Goal: Task Accomplishment & Management: Use online tool/utility

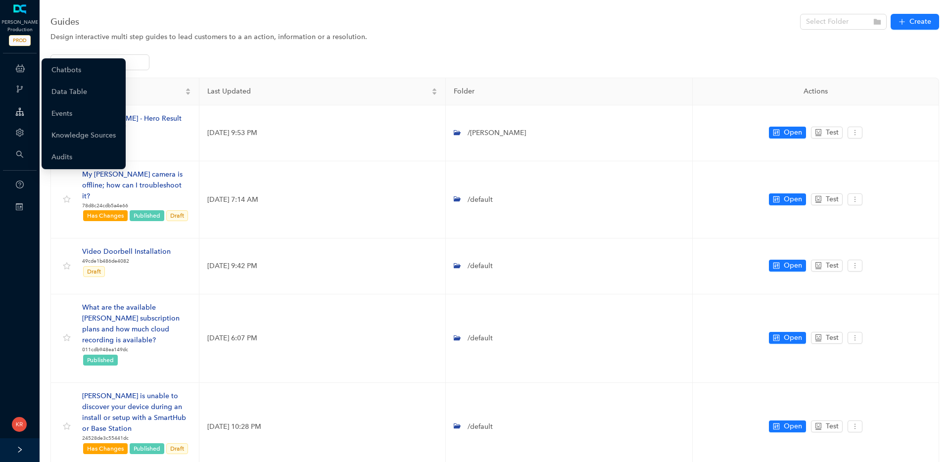
click at [27, 71] on div "ChatBots & Ticket Automations" at bounding box center [20, 68] width 36 height 20
click at [78, 71] on link "Chatbots" at bounding box center [66, 70] width 30 height 20
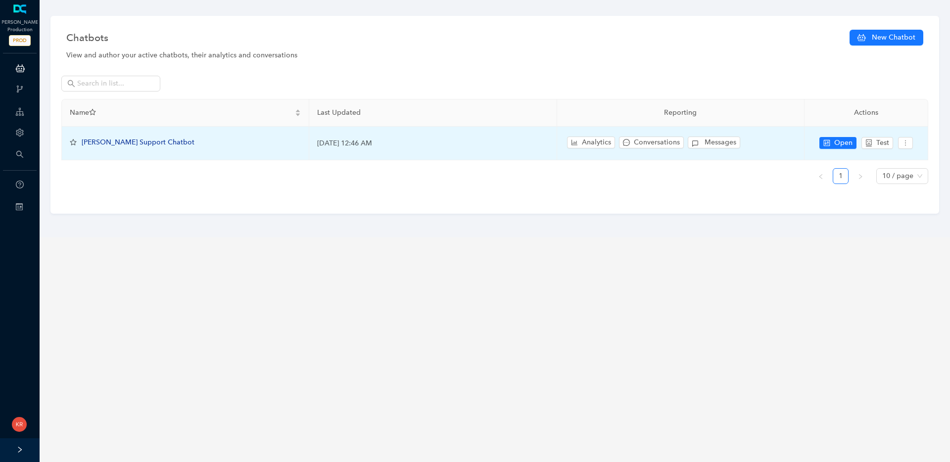
click at [122, 140] on span "[PERSON_NAME] Support Chatbot" at bounding box center [138, 142] width 113 height 8
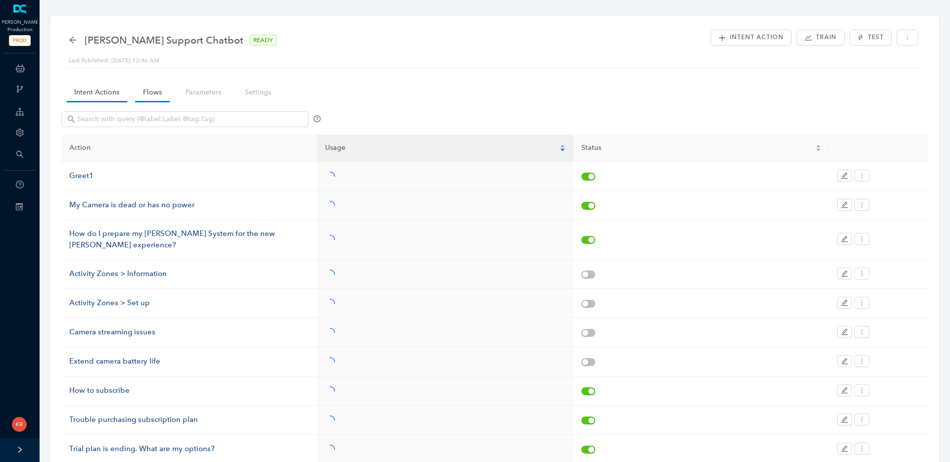
click at [145, 97] on link "Flows" at bounding box center [152, 92] width 35 height 18
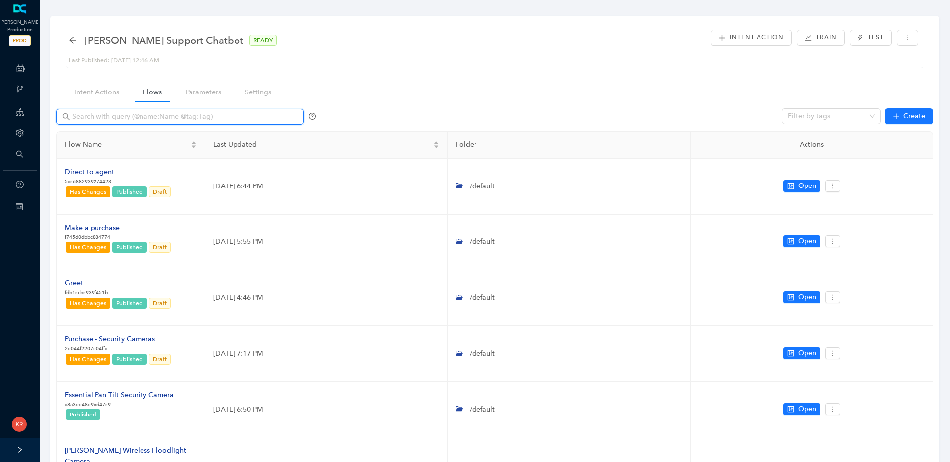
click at [145, 123] on span at bounding box center [179, 117] width 247 height 16
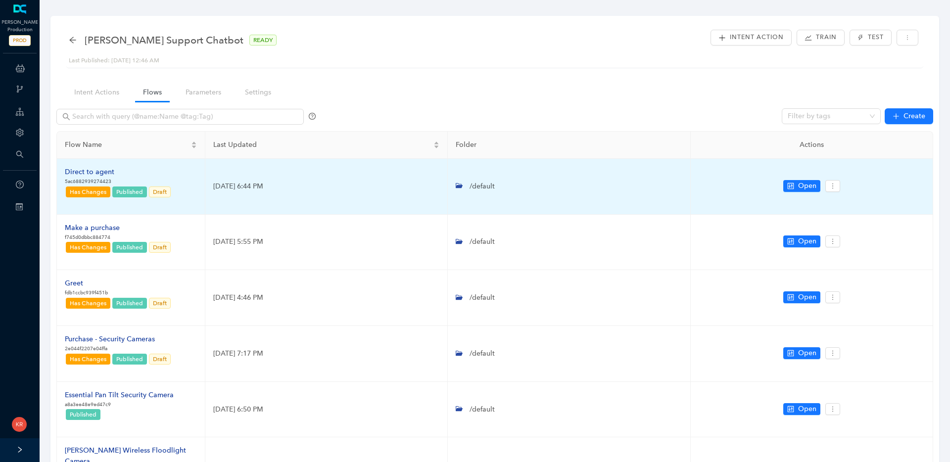
click at [91, 170] on div "Direct to agent" at bounding box center [118, 172] width 107 height 11
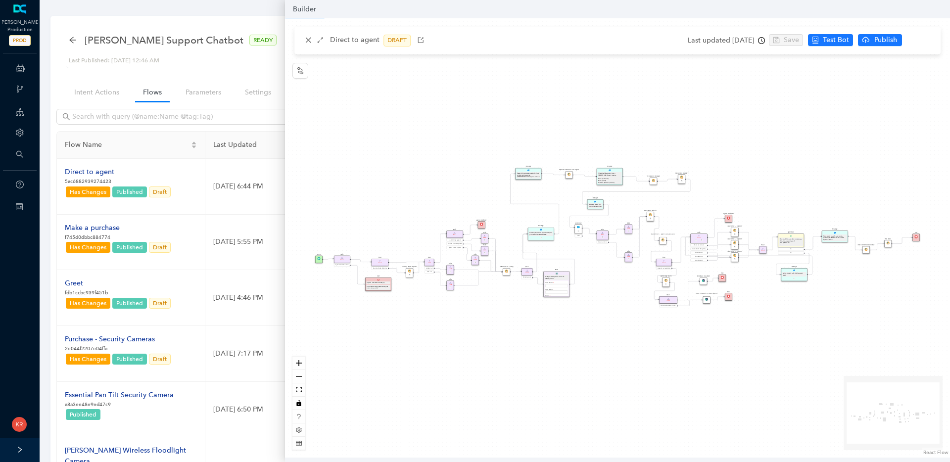
click at [765, 42] on icon "clock-circle" at bounding box center [761, 40] width 7 height 7
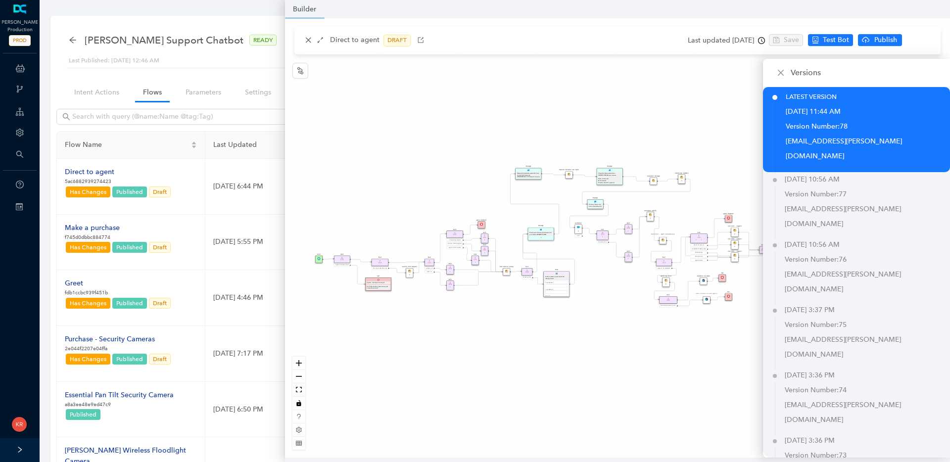
click at [735, 78] on div "operating Hours P Sentiment Module P Question Were you able to successfully com…" at bounding box center [617, 237] width 665 height 439
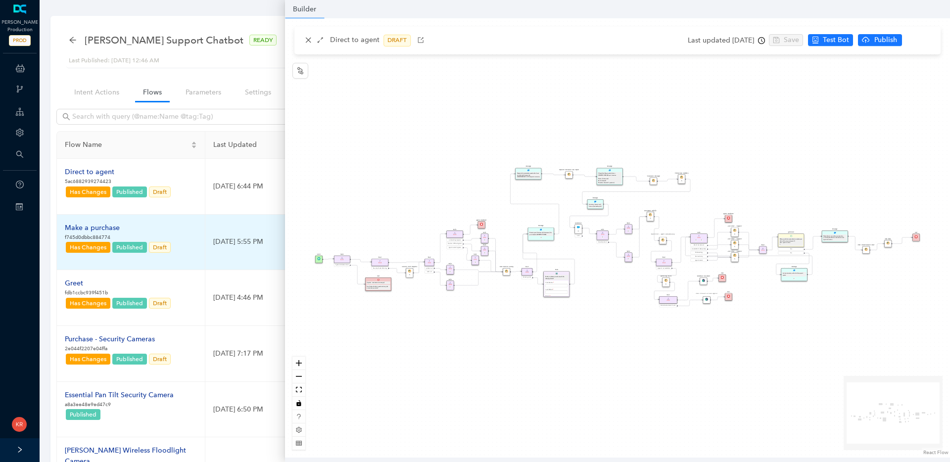
click at [134, 225] on div "Make a purchase" at bounding box center [118, 228] width 107 height 11
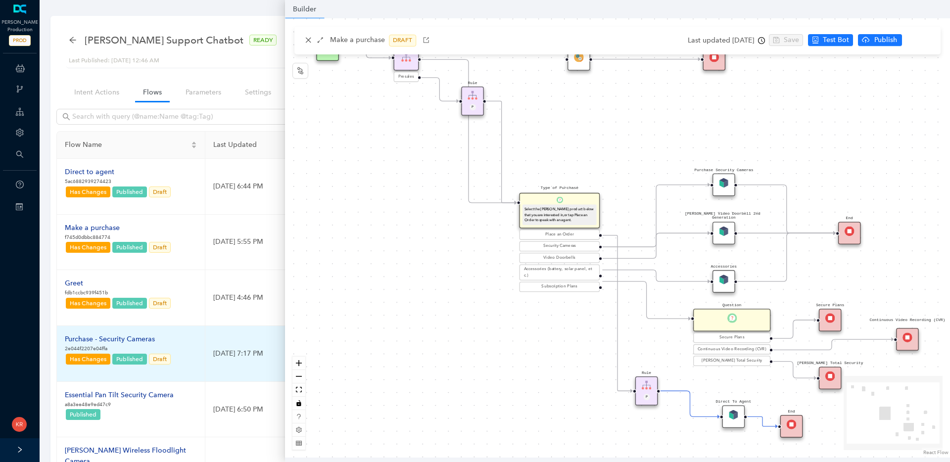
click at [124, 339] on div "Purchase - Security Cameras" at bounding box center [118, 339] width 107 height 11
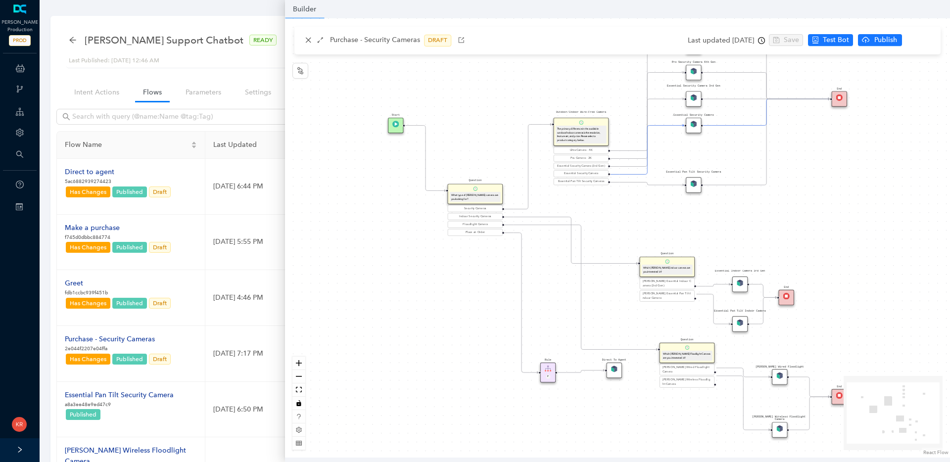
click at [609, 369] on div "Direct To Agent" at bounding box center [614, 370] width 15 height 15
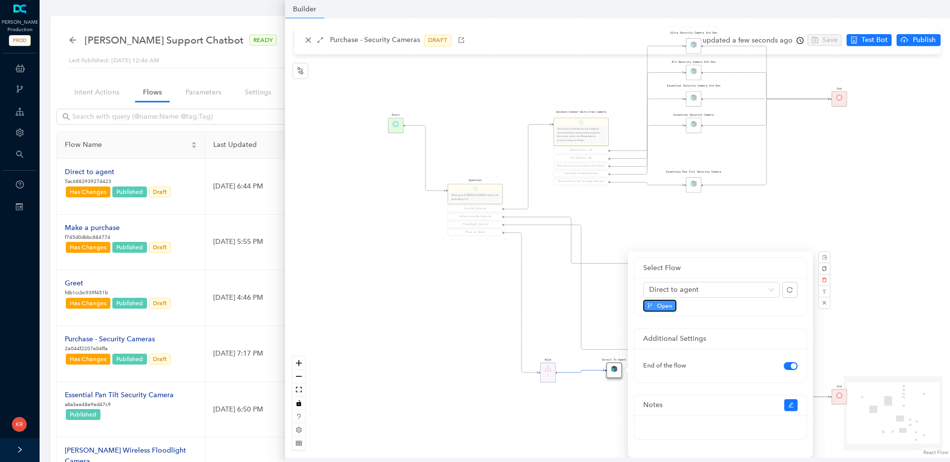
click at [666, 308] on span "Open" at bounding box center [664, 305] width 15 height 9
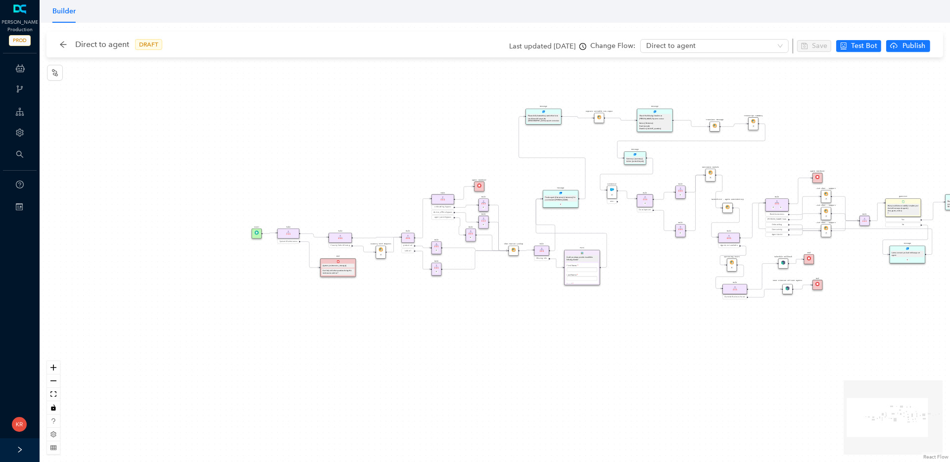
drag, startPoint x: 228, startPoint y: 232, endPoint x: 385, endPoint y: 192, distance: 161.4
click at [385, 192] on div "operating Hours P Sentiment Module P Question Were you able to successfully com…" at bounding box center [495, 242] width 911 height 439
click at [55, 370] on icon "zoom in" at bounding box center [53, 368] width 6 height 6
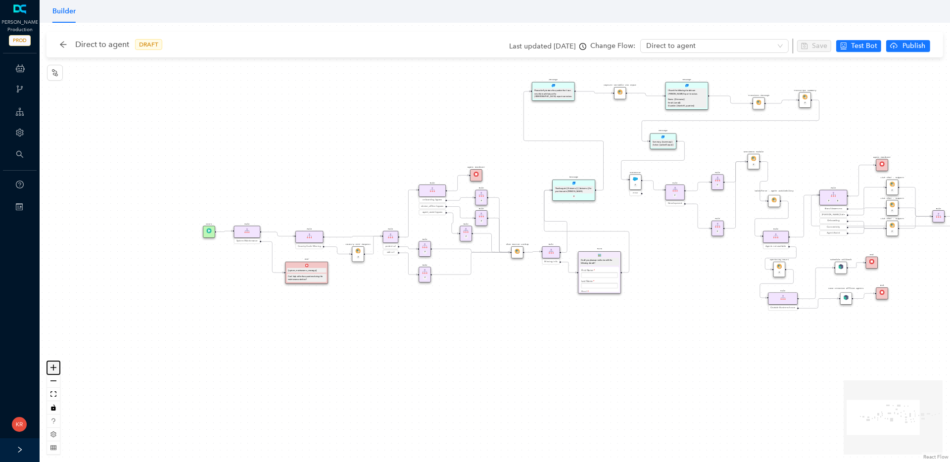
click at [55, 370] on icon "zoom in" at bounding box center [53, 368] width 6 height 6
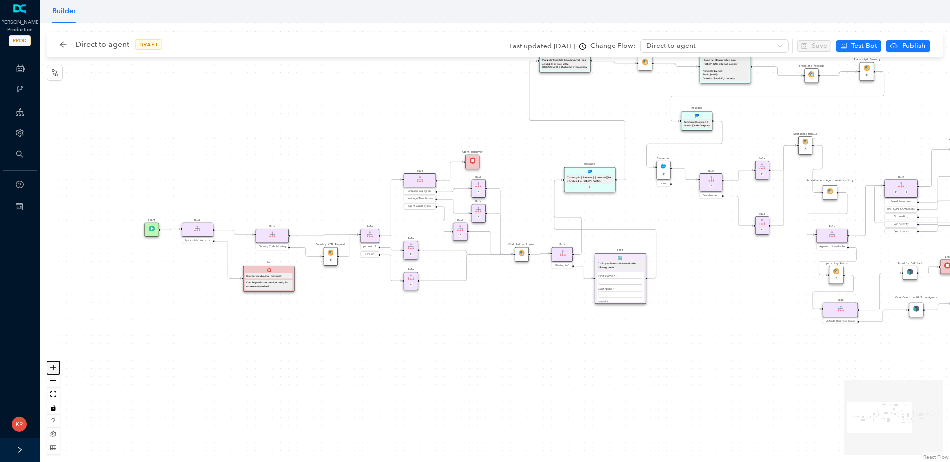
click at [55, 370] on icon "zoom in" at bounding box center [53, 368] width 6 height 6
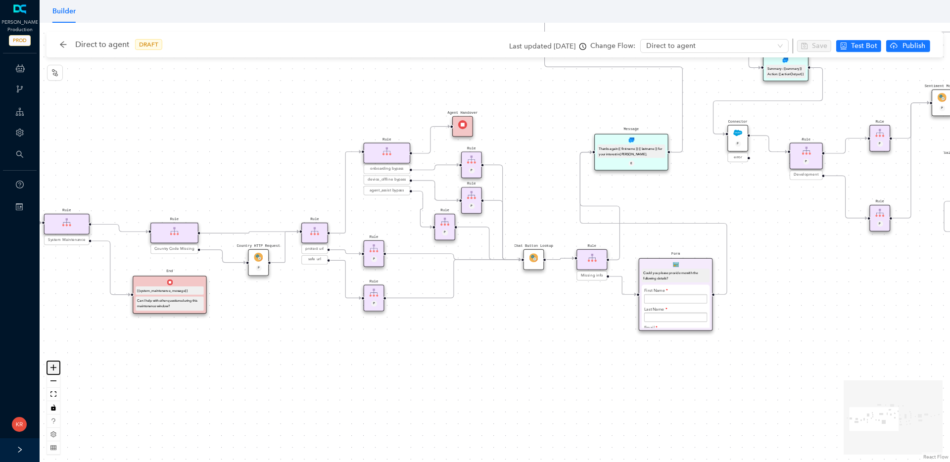
click at [55, 370] on icon "zoom in" at bounding box center [53, 368] width 6 height 6
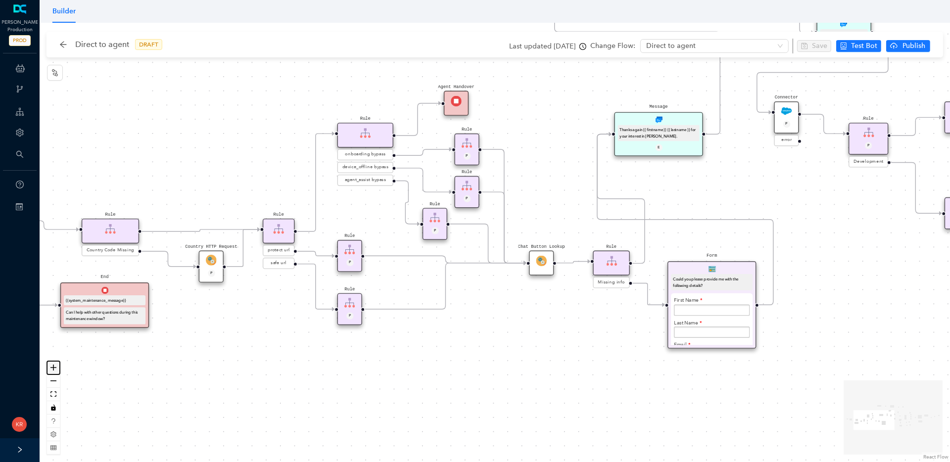
click at [55, 370] on icon "zoom in" at bounding box center [53, 368] width 6 height 6
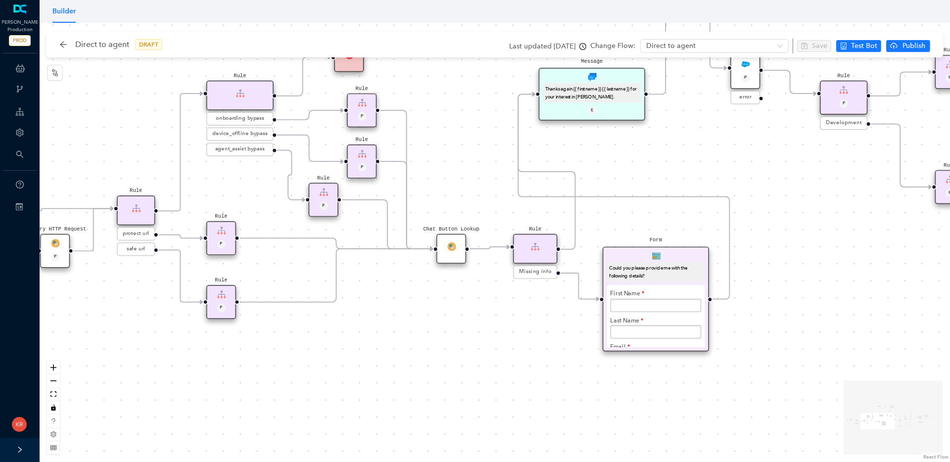
drag, startPoint x: 560, startPoint y: 374, endPoint x: 462, endPoint y: 355, distance: 100.2
click at [462, 355] on div "operating Hours P Sentiment Module P Question Were you able to successfully com…" at bounding box center [495, 242] width 911 height 439
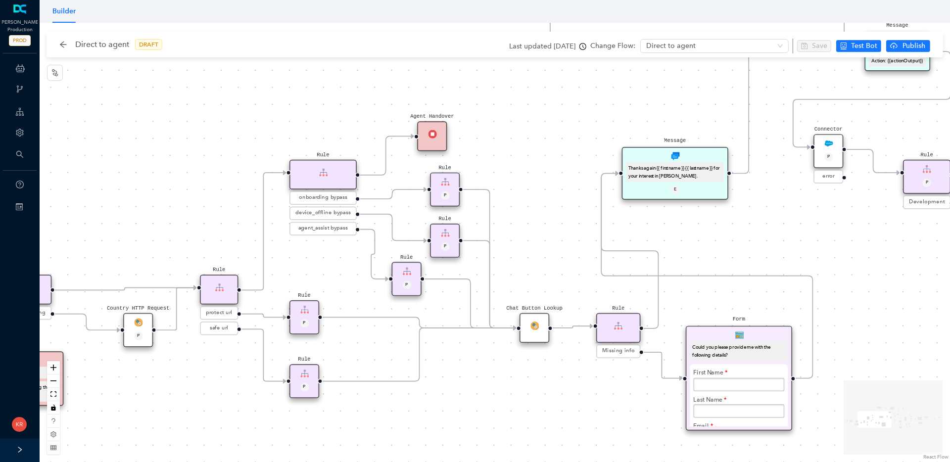
drag, startPoint x: 259, startPoint y: 178, endPoint x: 343, endPoint y: 260, distance: 117.2
click at [343, 260] on div "operating Hours P Sentiment Module P Question Were you able to successfully com…" at bounding box center [495, 242] width 911 height 439
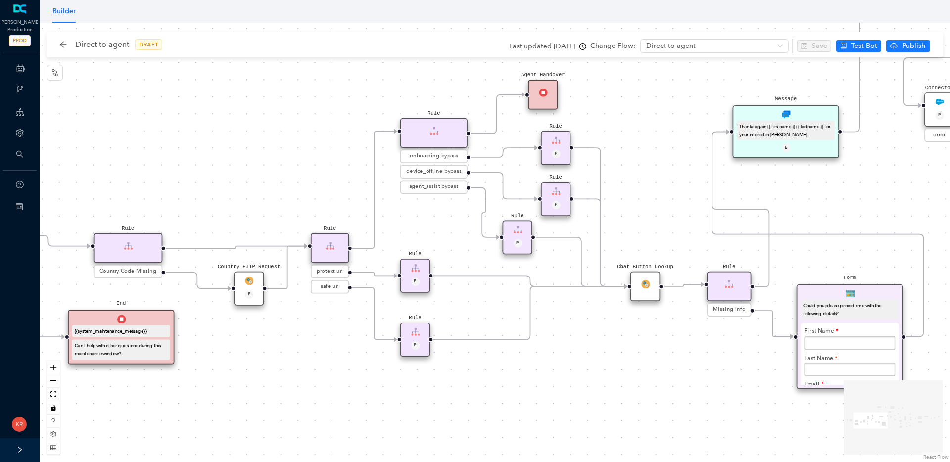
drag, startPoint x: 339, startPoint y: 265, endPoint x: 450, endPoint y: 219, distance: 120.5
click at [449, 219] on div "operating Hours P Sentiment Module P Question Were you able to successfully com…" at bounding box center [495, 242] width 911 height 439
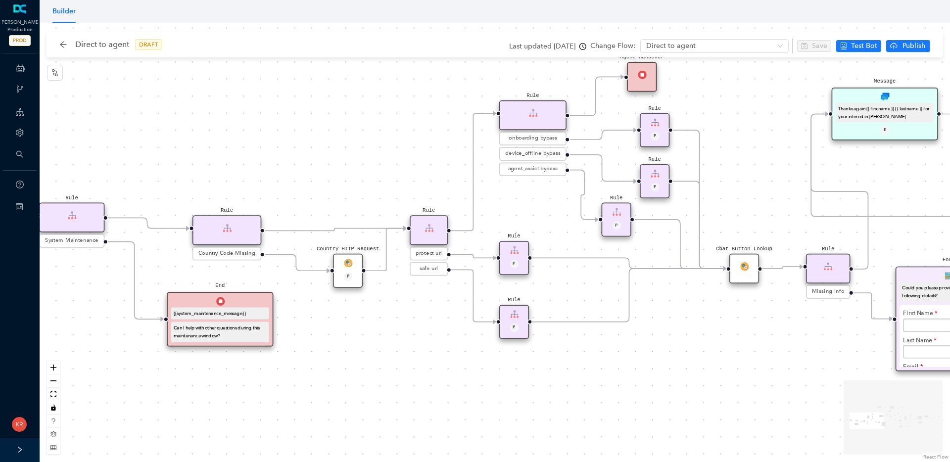
drag, startPoint x: 446, startPoint y: 223, endPoint x: 544, endPoint y: 206, distance: 99.3
click at [544, 206] on div "operating Hours P Sentiment Module P Question Were you able to successfully com…" at bounding box center [495, 242] width 911 height 439
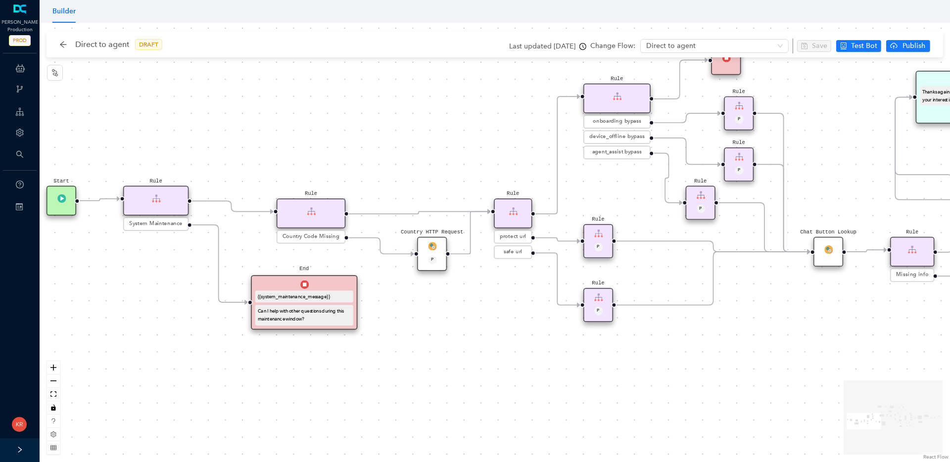
drag, startPoint x: 376, startPoint y: 182, endPoint x: 460, endPoint y: 166, distance: 85.7
click at [460, 166] on div "operating Hours P Sentiment Module P Question Were you able to successfully com…" at bounding box center [495, 242] width 911 height 439
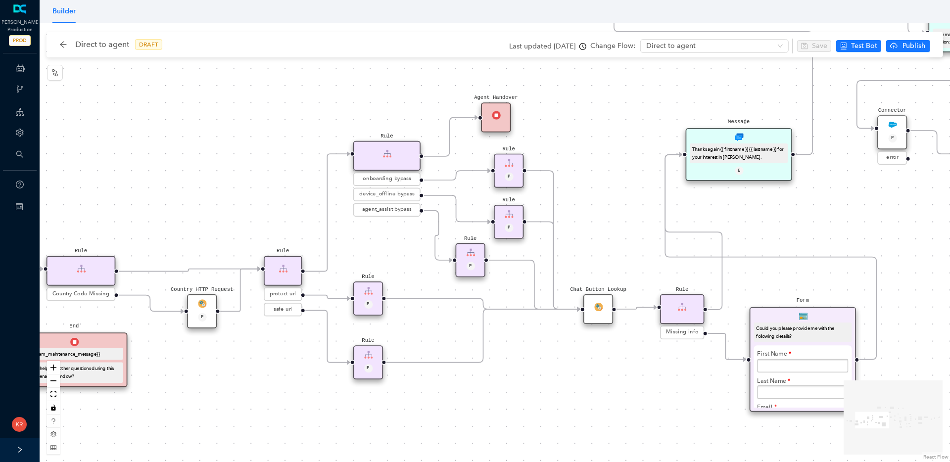
drag, startPoint x: 758, startPoint y: 347, endPoint x: 528, endPoint y: 404, distance: 237.2
click at [528, 404] on div "operating Hours P Sentiment Module P Question Were you able to successfully com…" at bounding box center [495, 242] width 911 height 439
click at [468, 253] on img at bounding box center [470, 252] width 8 height 8
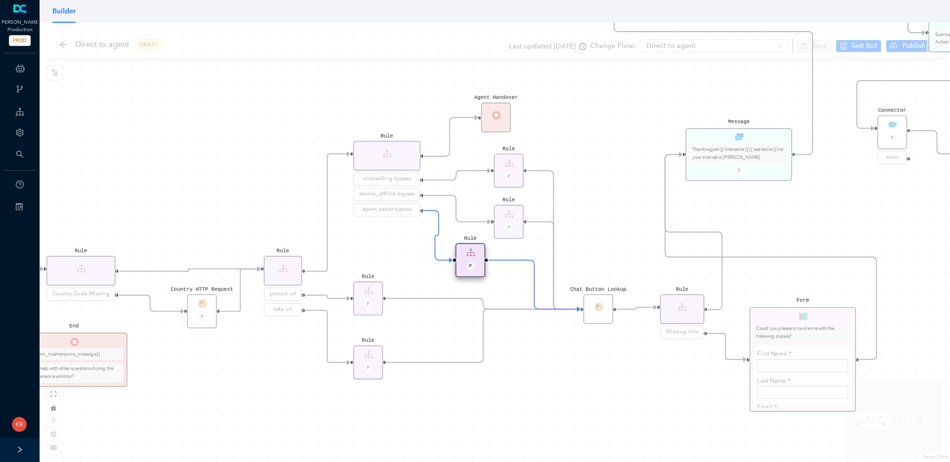
click at [468, 253] on img at bounding box center [470, 252] width 8 height 8
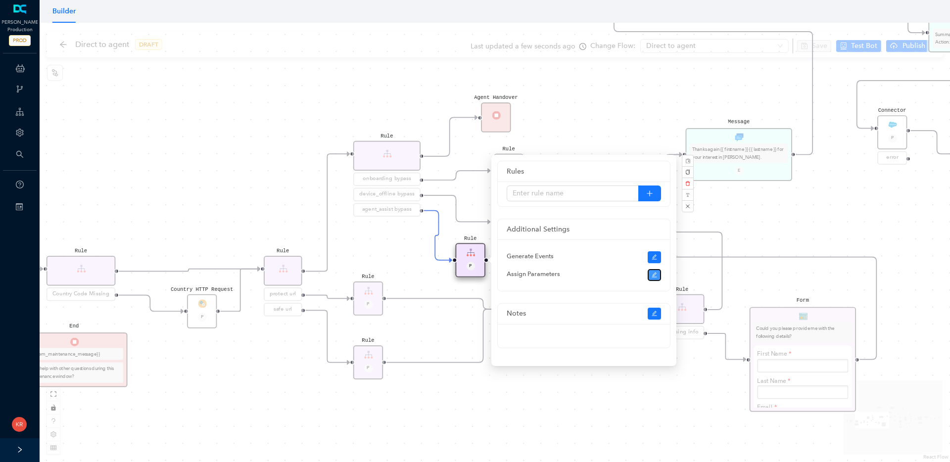
click at [657, 276] on icon "edit" at bounding box center [655, 275] width 6 height 6
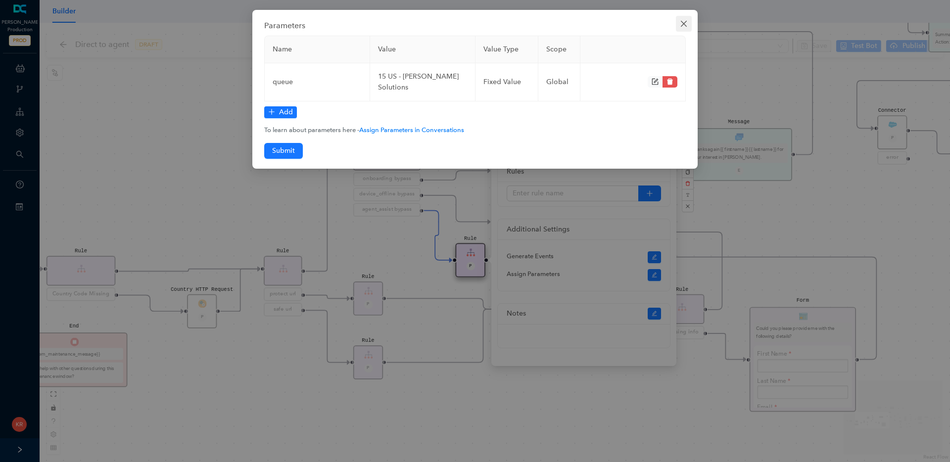
click at [686, 26] on icon "close" at bounding box center [684, 24] width 6 height 6
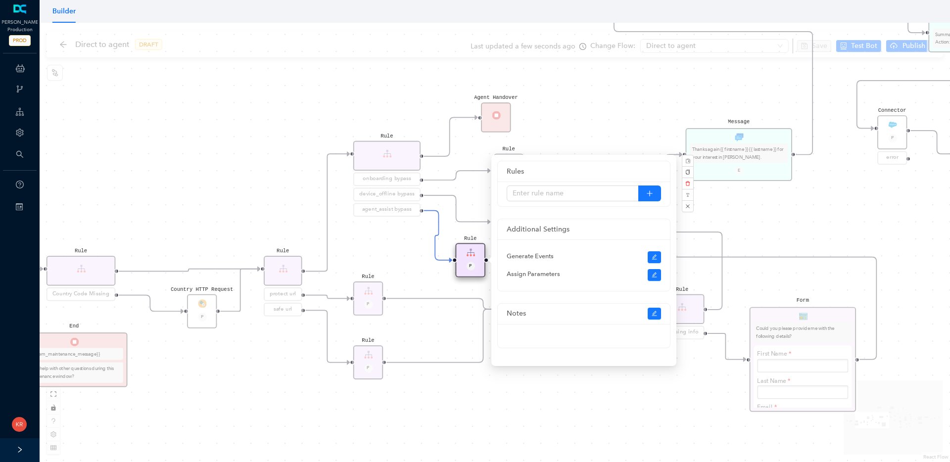
click at [239, 93] on div "operating Hours P Sentiment Module P Question Were you able to successfully com…" at bounding box center [495, 242] width 911 height 439
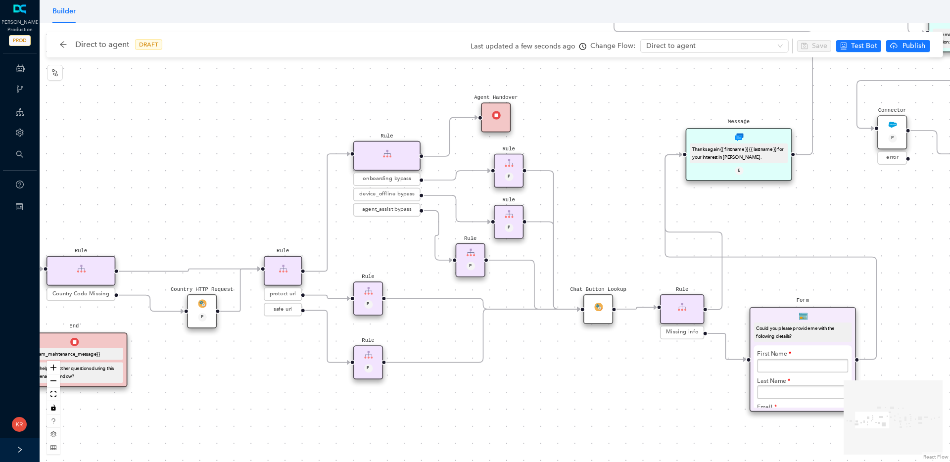
click at [404, 160] on div "Rule" at bounding box center [386, 156] width 67 height 30
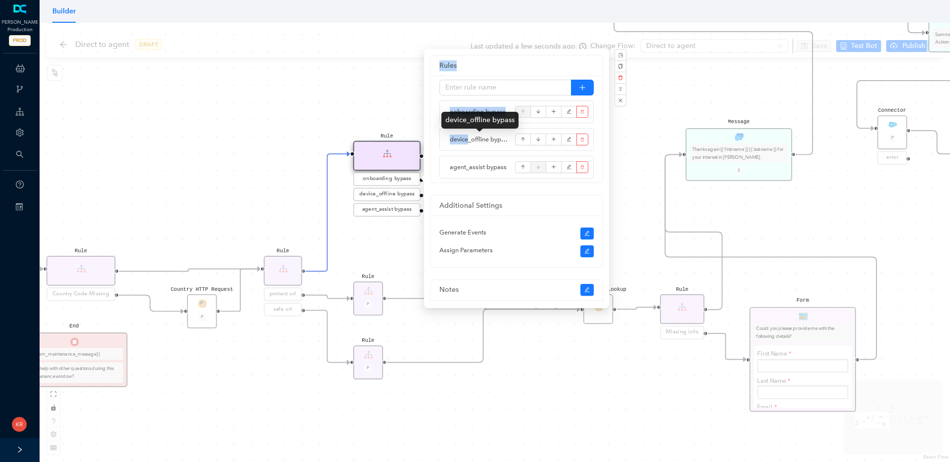
click at [422, 139] on div "operating Hours P Sentiment Module P Question Were you able to successfully com…" at bounding box center [495, 242] width 911 height 439
click at [633, 171] on div "operating Hours P Sentiment Module P Question Were you able to successfully com…" at bounding box center [495, 242] width 911 height 439
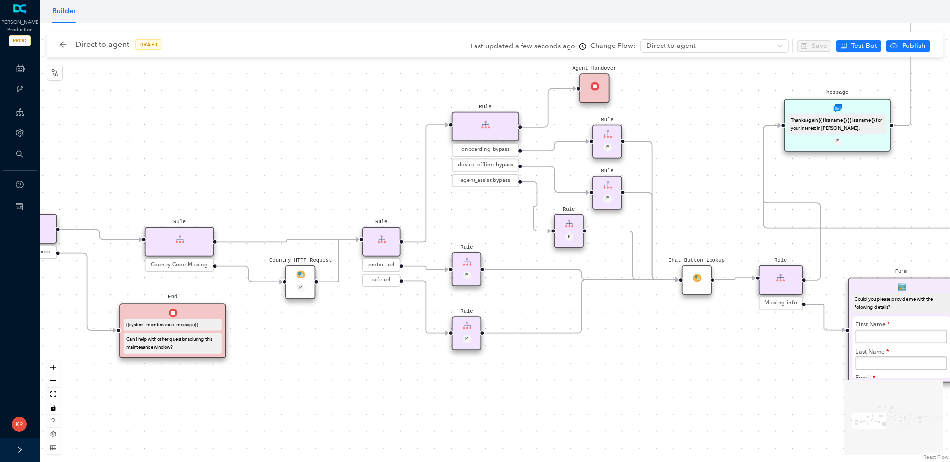
drag, startPoint x: 221, startPoint y: 366, endPoint x: 313, endPoint y: 339, distance: 96.5
click at [313, 339] on div "operating Hours P Sentiment Module P Question Were you able to successfully com…" at bounding box center [495, 242] width 911 height 439
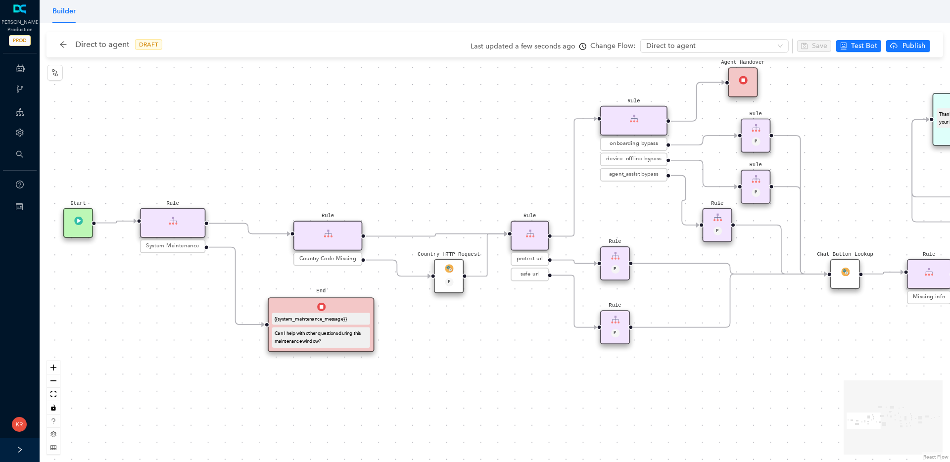
drag, startPoint x: 448, startPoint y: 326, endPoint x: 489, endPoint y: 326, distance: 41.1
click at [489, 326] on div "operating Hours P Sentiment Module P Question Were you able to successfully com…" at bounding box center [495, 242] width 911 height 439
drag, startPoint x: 427, startPoint y: 336, endPoint x: 370, endPoint y: 341, distance: 57.7
click at [379, 340] on div "operating Hours P Sentiment Module P Question Were you able to successfully com…" at bounding box center [495, 242] width 911 height 439
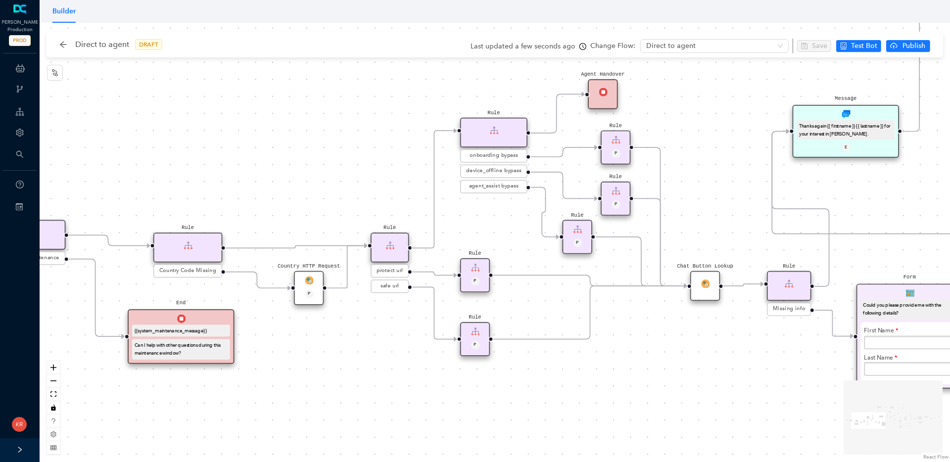
click at [215, 361] on div "End {{system_maintenance_message}} Can I help with other questions during this …" at bounding box center [181, 336] width 106 height 54
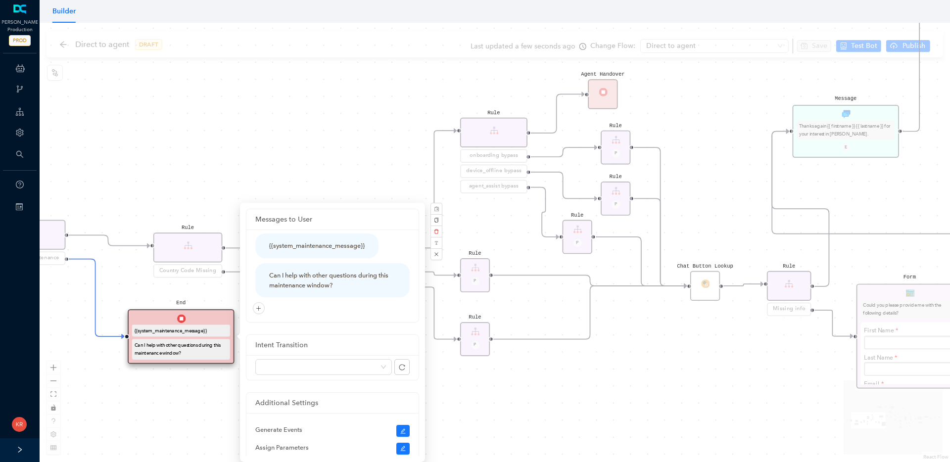
click at [335, 135] on div "operating Hours P Sentiment Module P Question Were you able to successfully com…" at bounding box center [495, 242] width 911 height 439
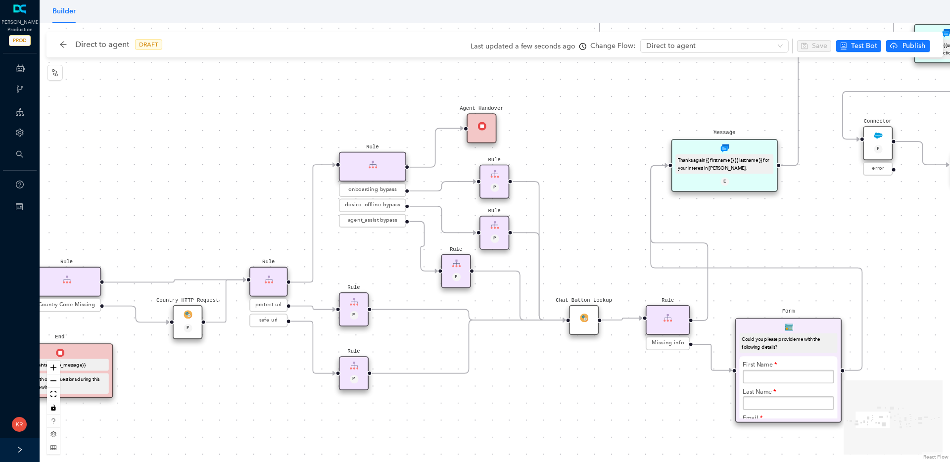
drag, startPoint x: 690, startPoint y: 342, endPoint x: 569, endPoint y: 377, distance: 126.0
click at [569, 377] on div "operating Hours P Sentiment Module P Question Were you able to successfully com…" at bounding box center [495, 242] width 911 height 439
click at [452, 267] on div "Rule P" at bounding box center [456, 271] width 30 height 34
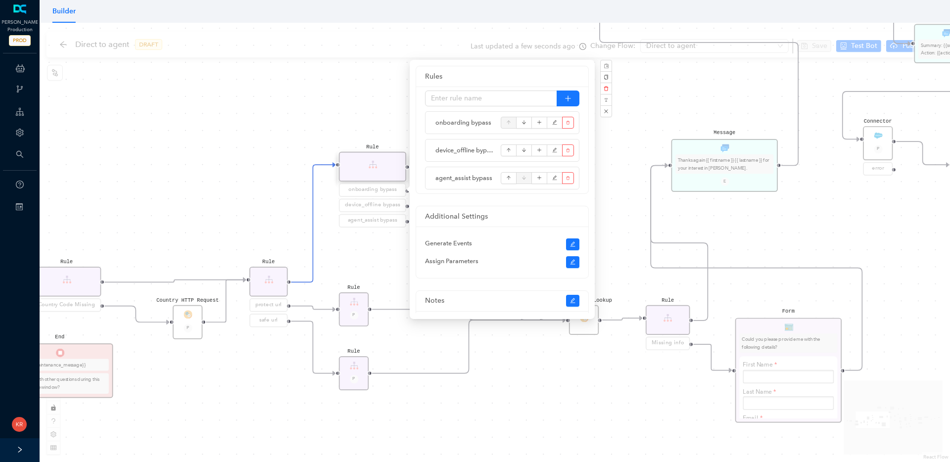
click at [569, 371] on div "operating Hours P Sentiment Module P Question Were you able to successfully com…" at bounding box center [495, 242] width 911 height 439
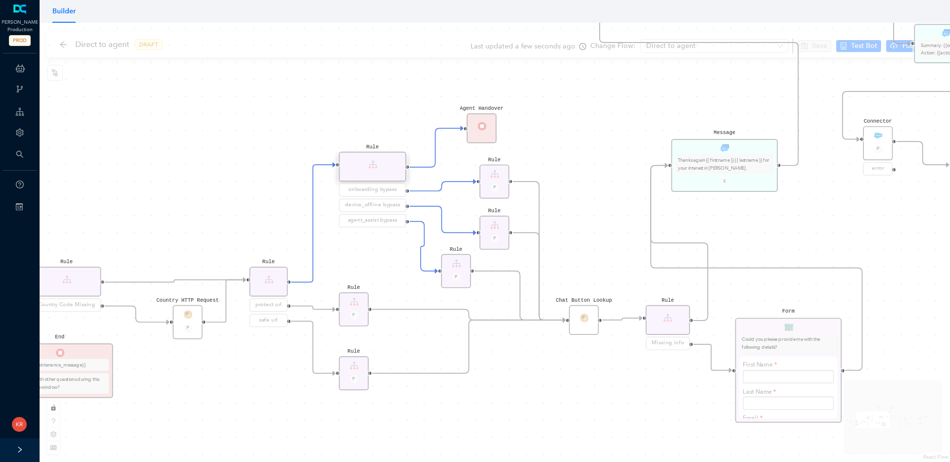
click at [569, 371] on div "operating Hours P Sentiment Module P Question Were you able to successfully com…" at bounding box center [495, 242] width 911 height 439
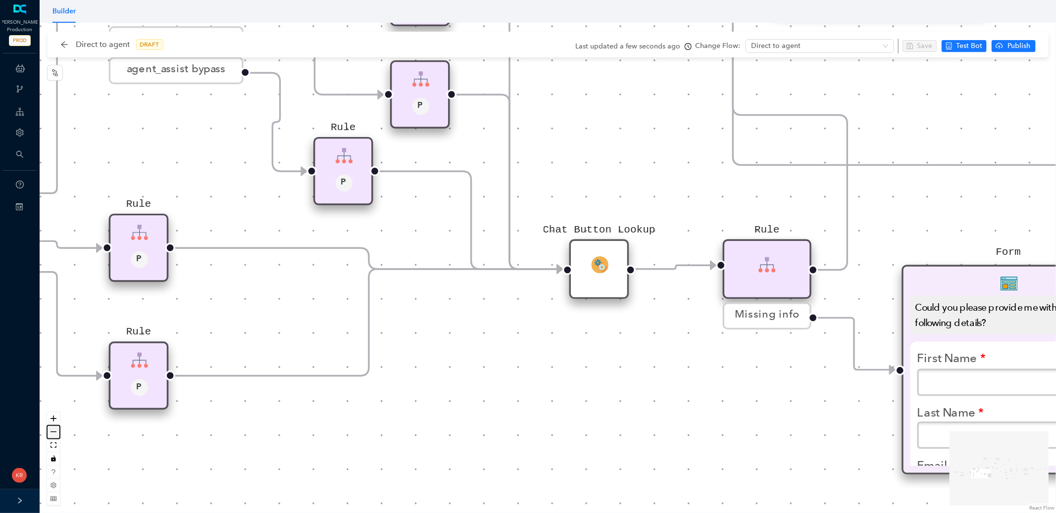
click at [53, 432] on icon "zoom out" at bounding box center [53, 432] width 6 height 1
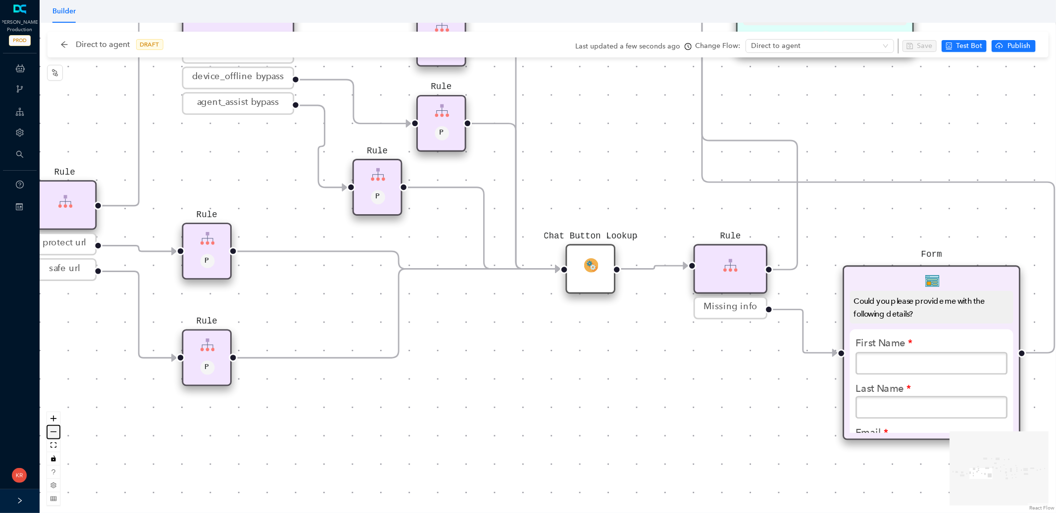
click at [53, 432] on icon "zoom out" at bounding box center [53, 432] width 6 height 1
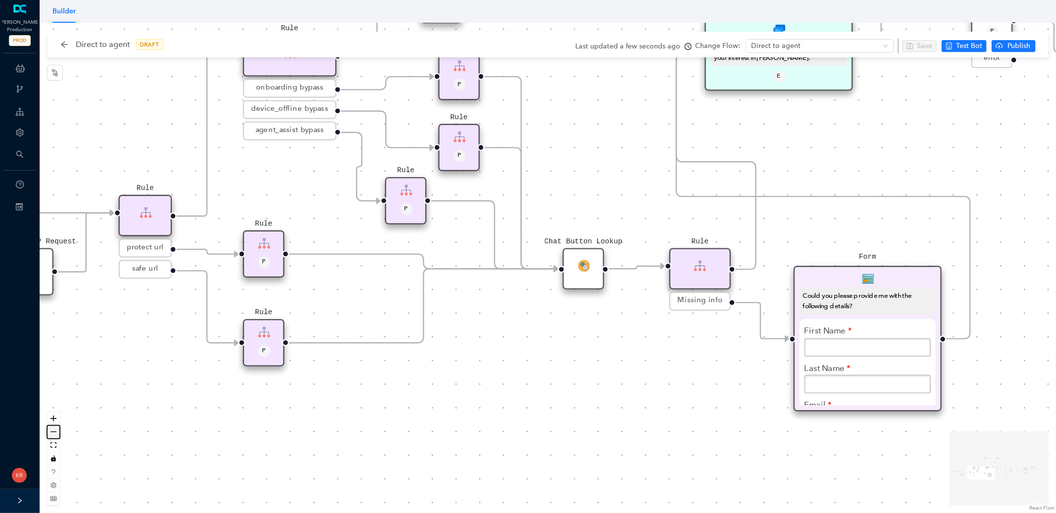
click at [53, 432] on icon "zoom out" at bounding box center [53, 432] width 6 height 1
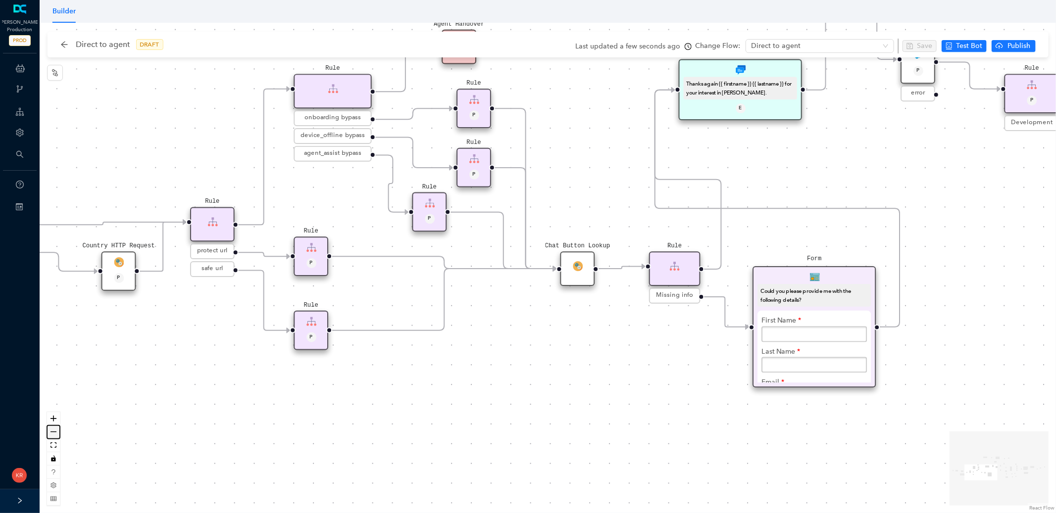
click at [53, 432] on icon "zoom out" at bounding box center [53, 432] width 6 height 1
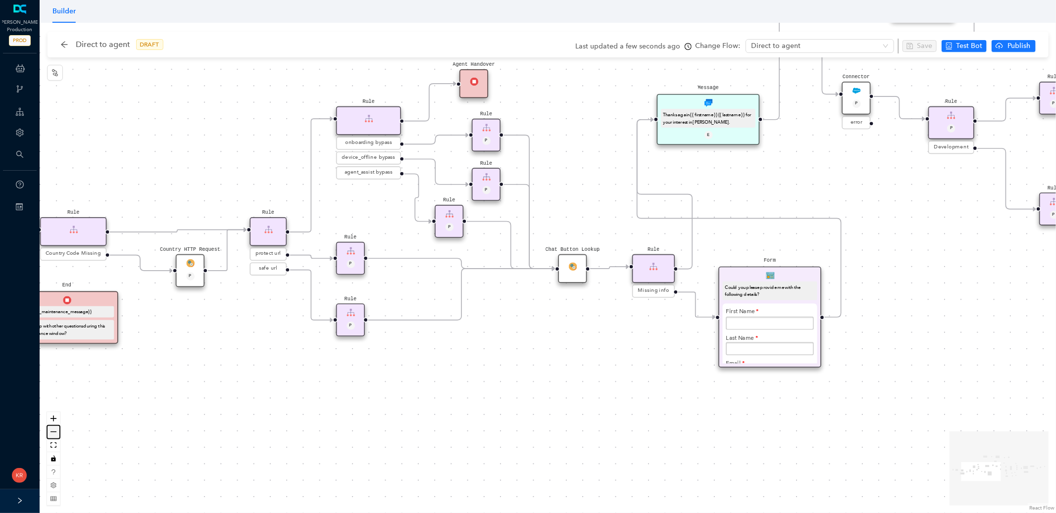
click at [53, 432] on icon "zoom out" at bounding box center [53, 432] width 6 height 1
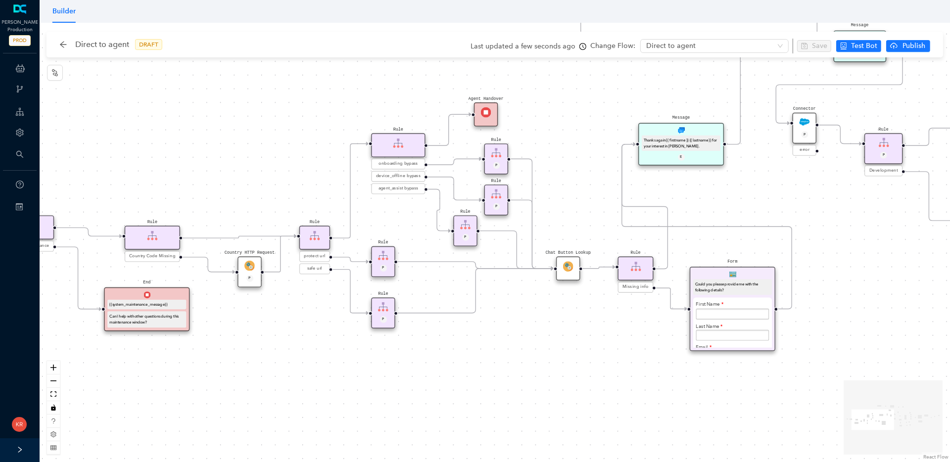
click at [468, 228] on img at bounding box center [465, 225] width 10 height 10
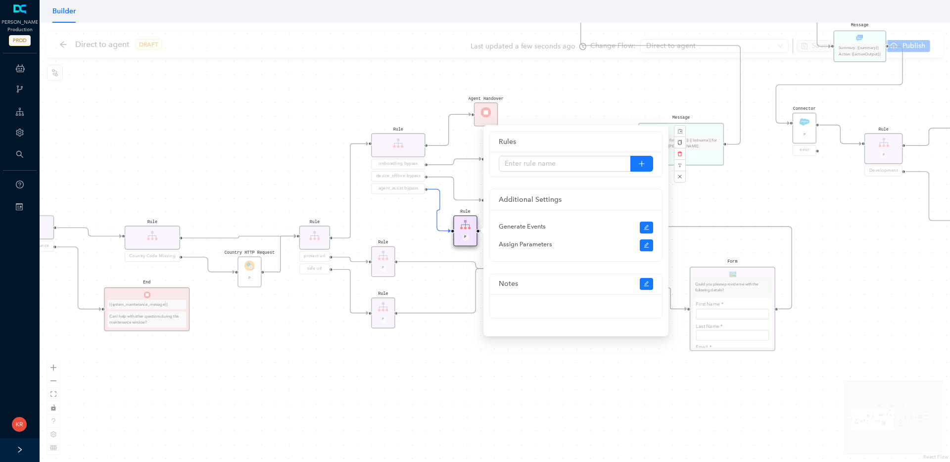
click at [753, 197] on div "operating Hours P Sentiment Module P Question Were you able to successfully com…" at bounding box center [495, 242] width 911 height 439
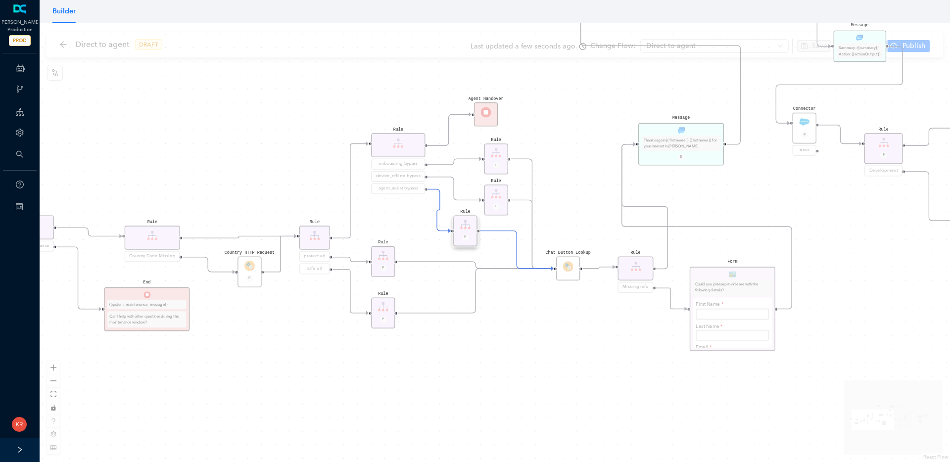
click at [753, 197] on div "operating Hours P Sentiment Module P Question Were you able to successfully com…" at bounding box center [495, 242] width 911 height 439
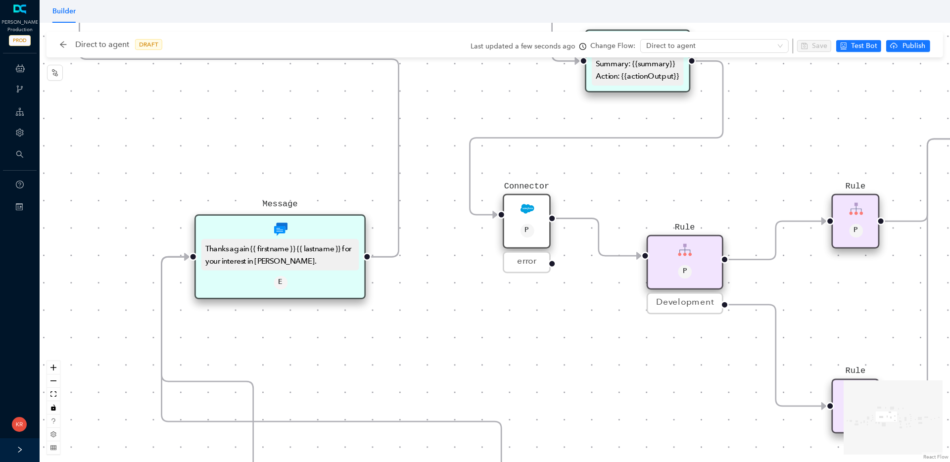
drag, startPoint x: 840, startPoint y: 209, endPoint x: 521, endPoint y: 373, distance: 359.0
click at [523, 372] on div "operating Hours P Sentiment Module P Question Were you able to successfully com…" at bounding box center [495, 242] width 911 height 439
click at [515, 379] on div "operating Hours P Sentiment Module P Question Were you able to successfully com…" at bounding box center [495, 242] width 911 height 439
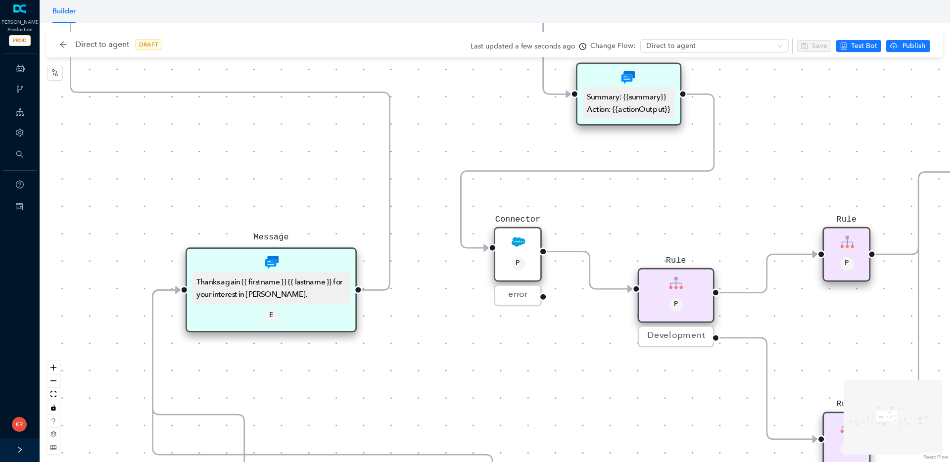
drag, startPoint x: 477, startPoint y: 318, endPoint x: 478, endPoint y: 365, distance: 47.0
click at [477, 330] on div "operating Hours P Sentiment Module P Question Were you able to successfully com…" at bounding box center [495, 242] width 911 height 439
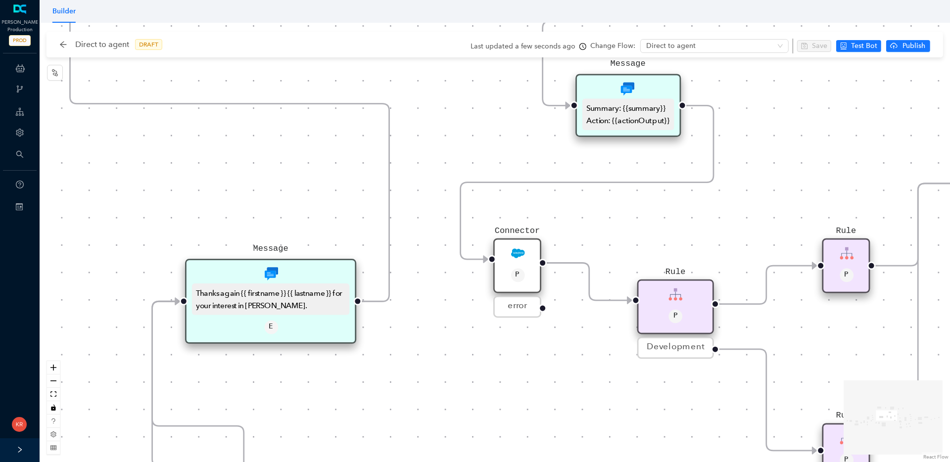
drag, startPoint x: 430, startPoint y: 242, endPoint x: 539, endPoint y: 301, distance: 124.5
click at [431, 242] on div "operating Hours P Sentiment Module P Question Were you able to successfully com…" at bounding box center [495, 242] width 911 height 439
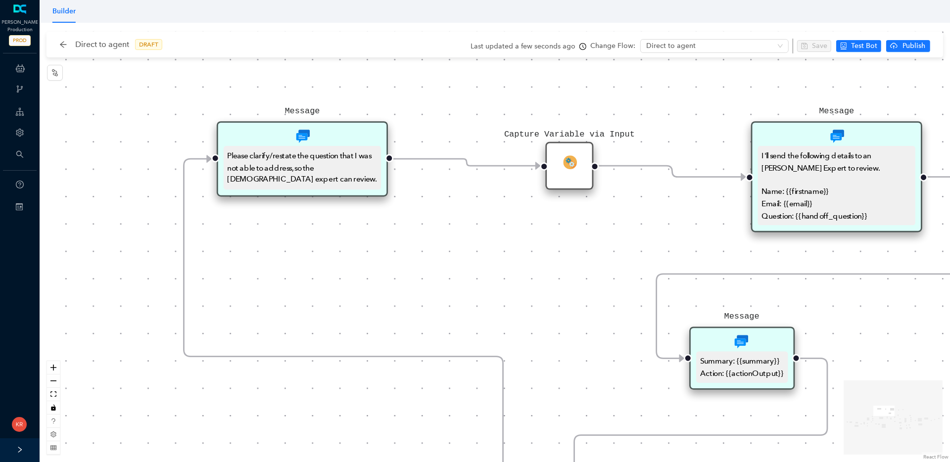
drag, startPoint x: 499, startPoint y: 235, endPoint x: 579, endPoint y: 396, distance: 179.9
click at [573, 429] on div "operating Hours P Sentiment Module P Question Were you able to successfully com…" at bounding box center [495, 242] width 911 height 439
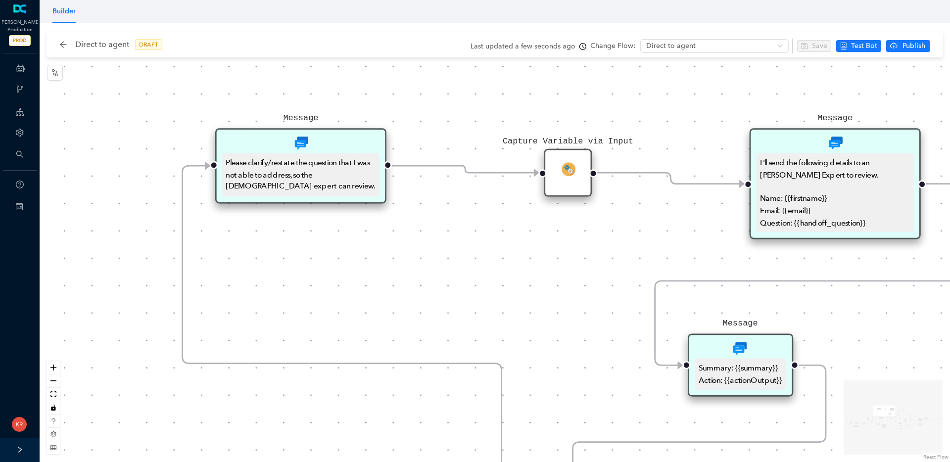
click at [777, 168] on div "I'll send the following details to an [PERSON_NAME] Expert to review. Name: {{f…" at bounding box center [835, 193] width 150 height 72
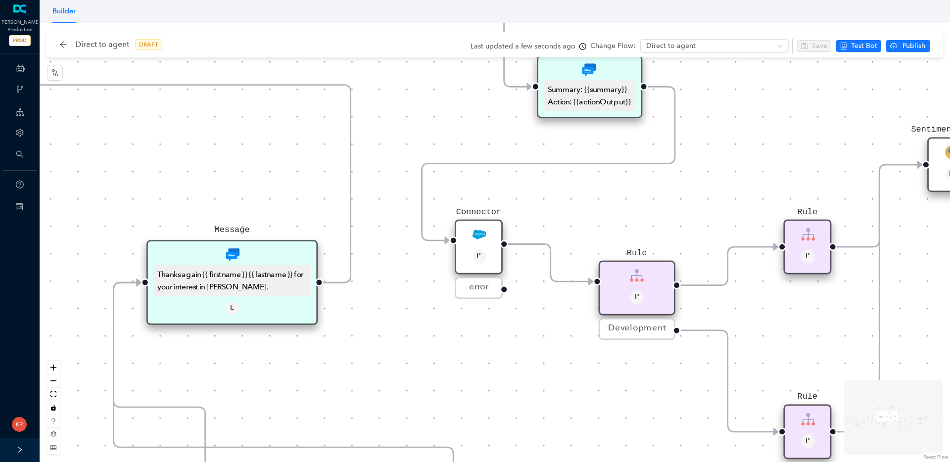
drag, startPoint x: 601, startPoint y: 330, endPoint x: 450, endPoint y: 54, distance: 314.5
click at [448, 48] on div "Direct to agent DRAFT Last updated a few seconds ago Change Flow: Direct to age…" at bounding box center [495, 231] width 911 height 462
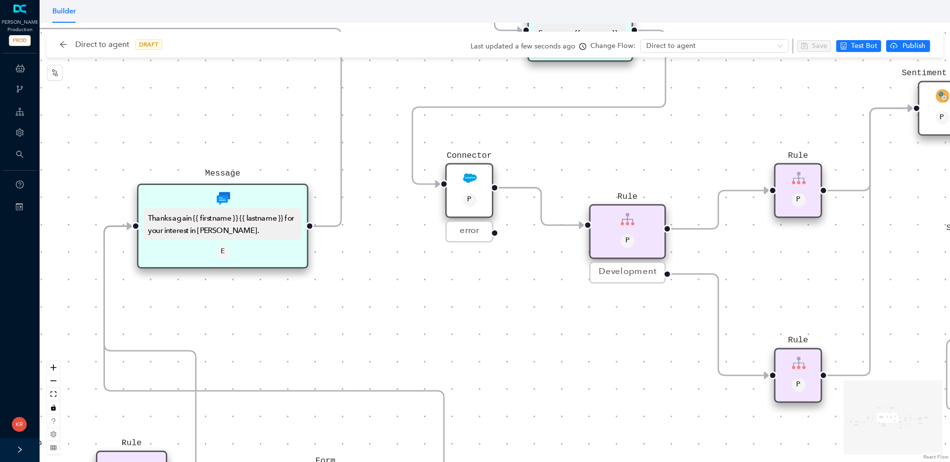
drag, startPoint x: 530, startPoint y: 345, endPoint x: 505, endPoint y: 246, distance: 102.0
click at [520, 277] on div "operating Hours P Sentiment Module P Question Were you able to successfully com…" at bounding box center [495, 242] width 911 height 439
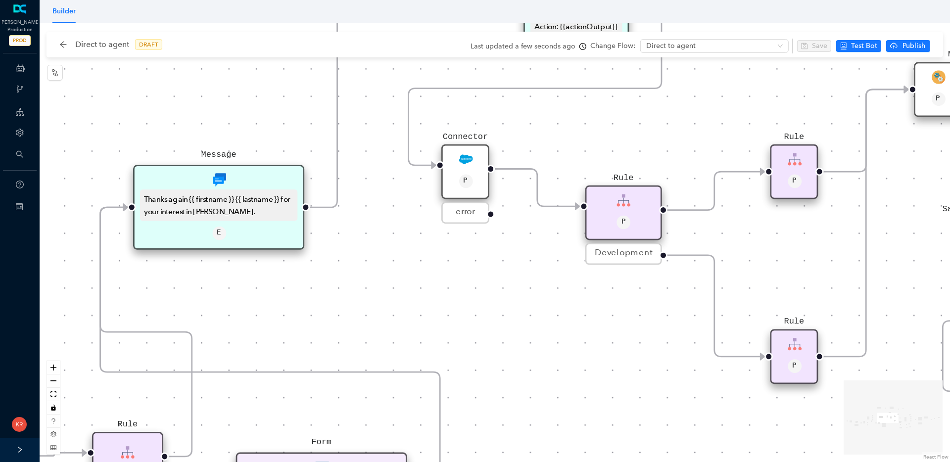
click at [511, 332] on div "operating Hours P Sentiment Module P Question Were you able to successfully com…" at bounding box center [495, 242] width 911 height 439
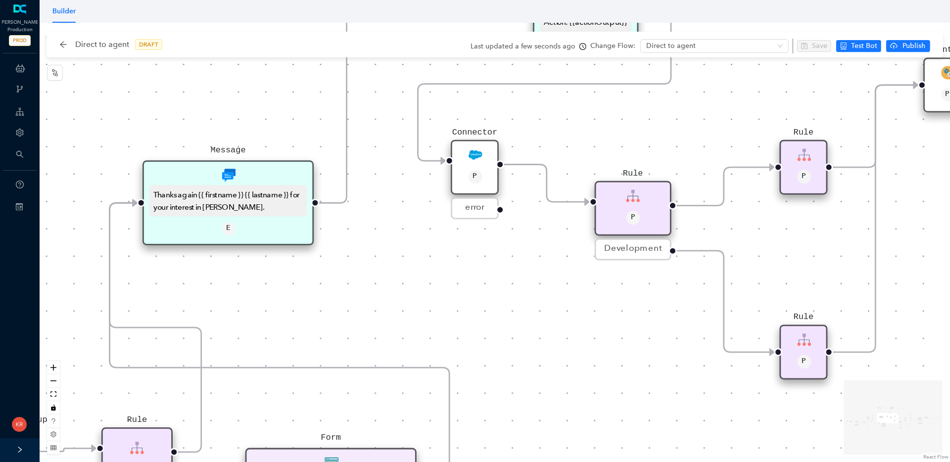
drag, startPoint x: 545, startPoint y: 312, endPoint x: 585, endPoint y: 303, distance: 40.7
click at [579, 303] on div "operating Hours P Sentiment Module P Question Were you able to successfully com…" at bounding box center [495, 242] width 911 height 439
click at [585, 303] on div "operating Hours P Sentiment Module P Question Were you able to successfully com…" at bounding box center [495, 242] width 911 height 439
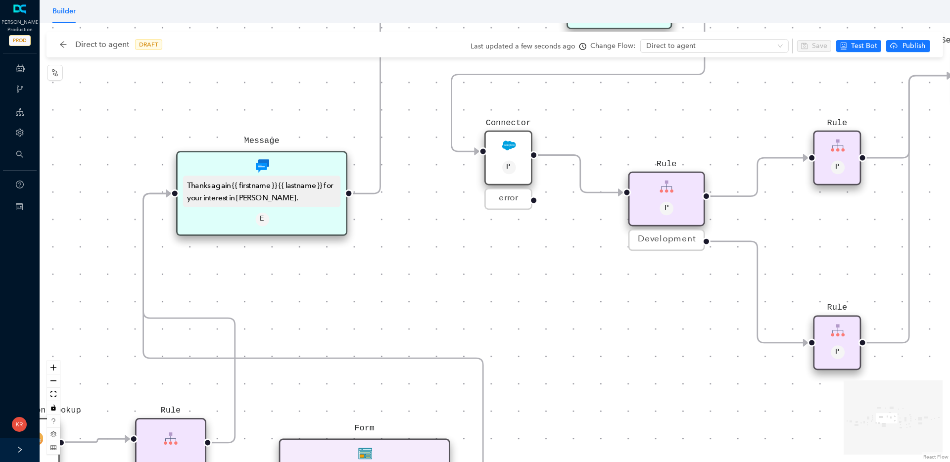
drag, startPoint x: 514, startPoint y: 246, endPoint x: 521, endPoint y: 244, distance: 7.2
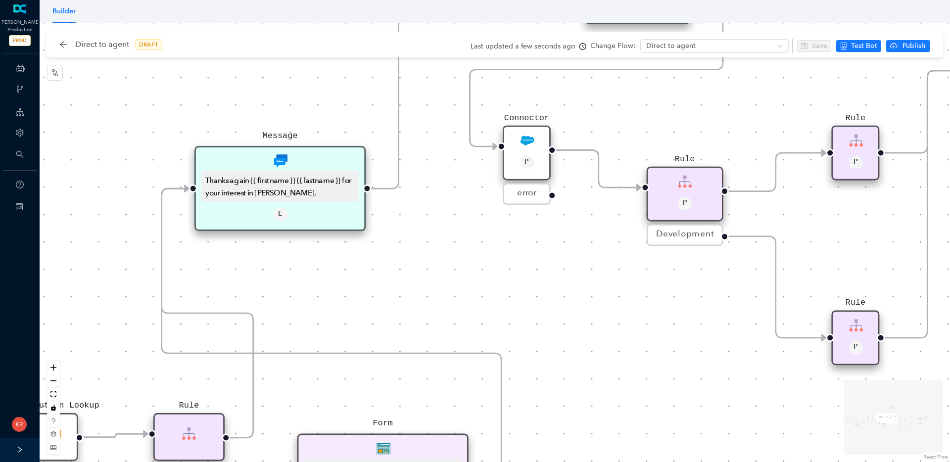
click at [521, 244] on div "operating Hours P Sentiment Module P Question Were you able to successfully com…" at bounding box center [495, 242] width 911 height 439
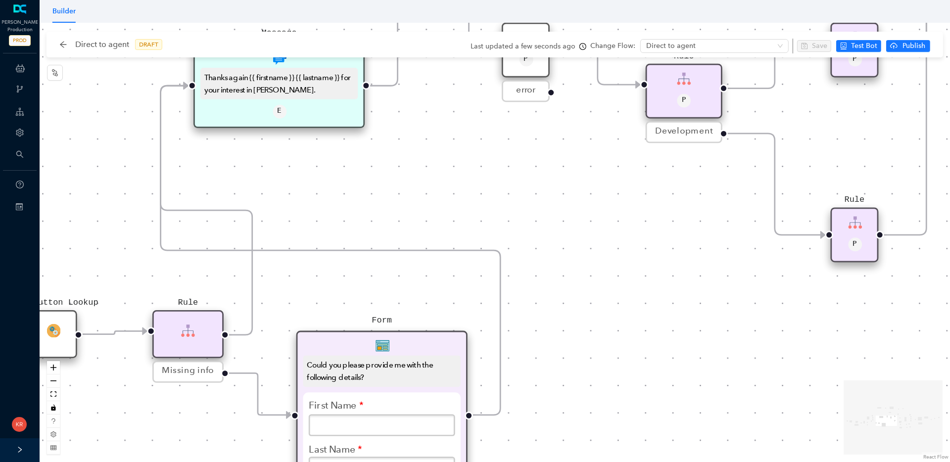
drag, startPoint x: 593, startPoint y: 265, endPoint x: 600, endPoint y: 287, distance: 23.3
click at [585, 202] on div "operating Hours P Sentiment Module P Question Were you able to successfully com…" at bounding box center [495, 242] width 911 height 439
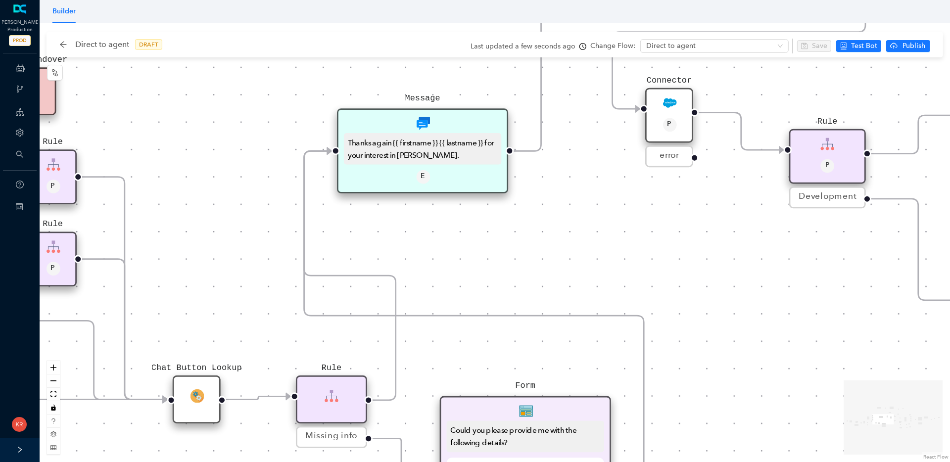
drag, startPoint x: 601, startPoint y: 307, endPoint x: 751, endPoint y: 438, distance: 199.2
click at [754, 433] on div "operating Hours P Sentiment Module P Question Were you able to successfully com…" at bounding box center [495, 242] width 911 height 439
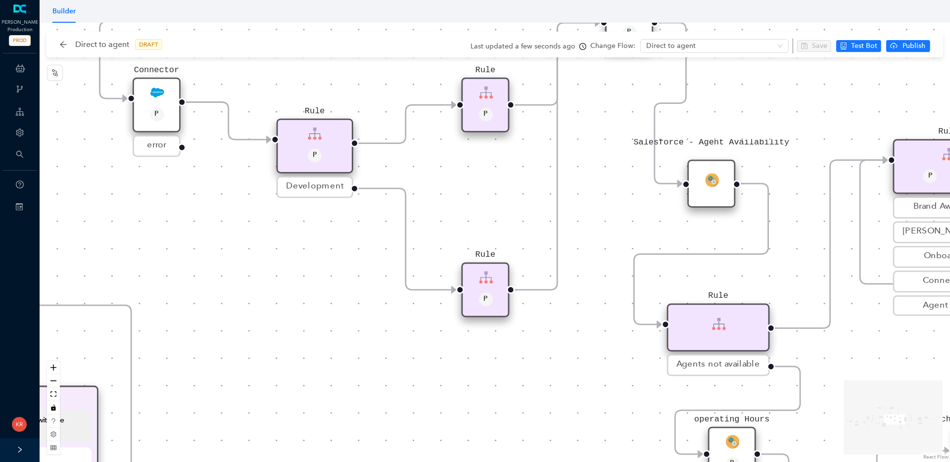
drag, startPoint x: 757, startPoint y: 315, endPoint x: 240, endPoint y: 247, distance: 522.1
click at [237, 246] on div "operating Hours P Sentiment Module P Question Were you able to successfully com…" at bounding box center [495, 242] width 911 height 439
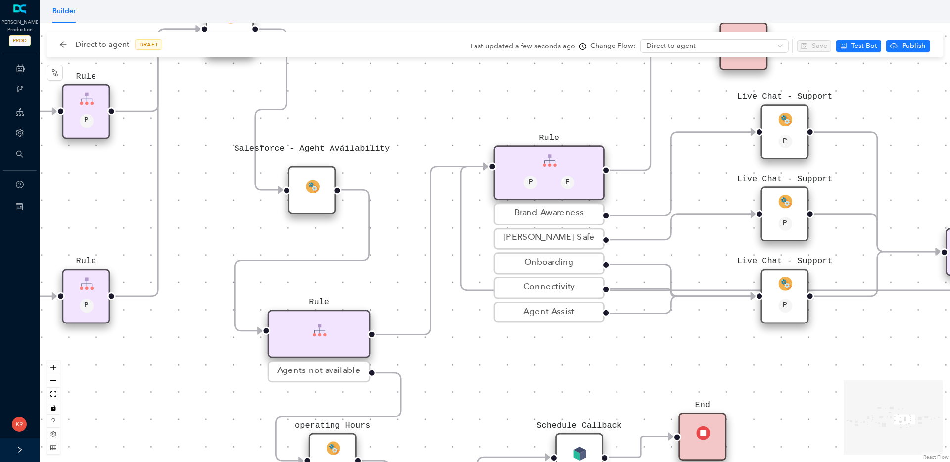
drag, startPoint x: 886, startPoint y: 341, endPoint x: 485, endPoint y: 347, distance: 400.9
click at [485, 347] on div "operating Hours P Sentiment Module P Question Were you able to successfully com…" at bounding box center [495, 242] width 911 height 439
click at [642, 342] on div "operating Hours P Sentiment Module P Question Were you able to successfully com…" at bounding box center [495, 242] width 911 height 439
drag, startPoint x: 612, startPoint y: 343, endPoint x: 514, endPoint y: 342, distance: 98.0
click at [514, 342] on div "operating Hours P Sentiment Module P Question Were you able to successfully com…" at bounding box center [495, 242] width 911 height 439
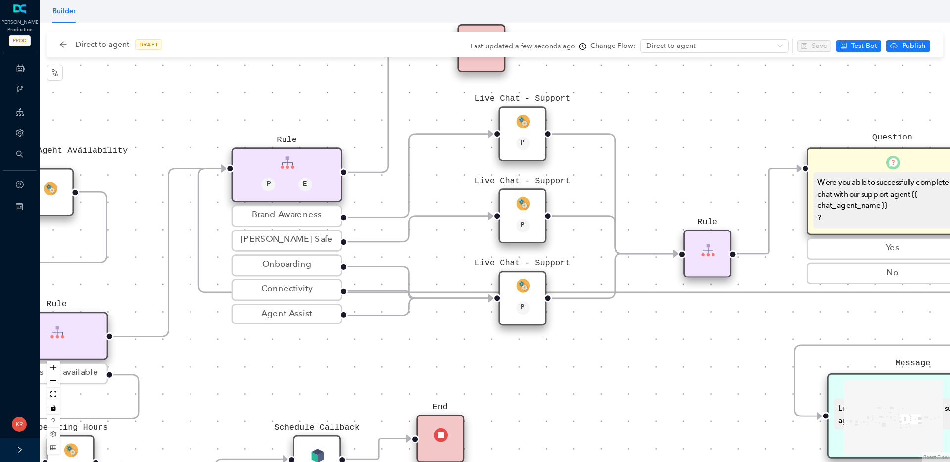
drag, startPoint x: 769, startPoint y: 348, endPoint x: 663, endPoint y: 352, distance: 105.5
click at [663, 352] on div "operating Hours P Sentiment Module P Question Were you able to successfully com…" at bounding box center [495, 242] width 911 height 439
